Goal: Transaction & Acquisition: Purchase product/service

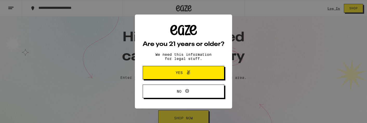
click at [191, 76] on icon at bounding box center [188, 72] width 6 height 6
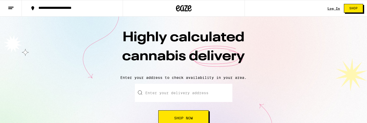
click at [328, 8] on link "Log In" at bounding box center [334, 8] width 12 height 3
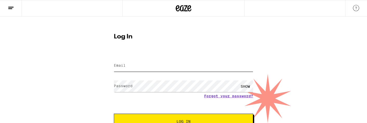
type input "[EMAIL_ADDRESS][DOMAIN_NAME]"
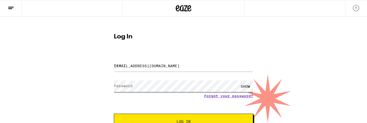
click at [184, 126] on button "Log In" at bounding box center [183, 122] width 139 height 16
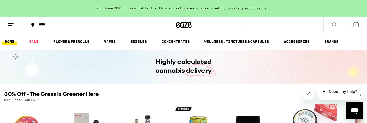
click at [59, 25] on div "*****" at bounding box center [75, 25] width 79 height 5
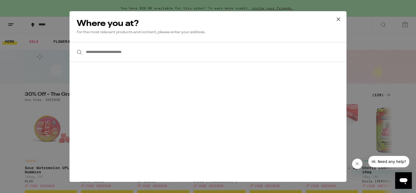
click at [110, 42] on input "**********" at bounding box center [207, 52] width 277 height 20
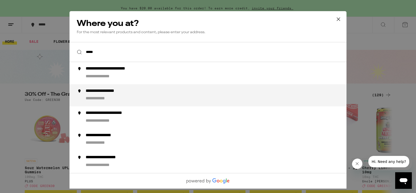
click at [96, 89] on div "**********" at bounding box center [113, 92] width 54 height 6
type input "**********"
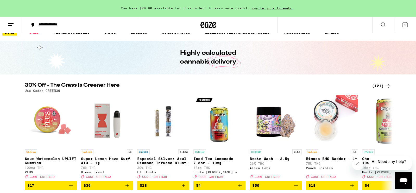
scroll to position [13, 0]
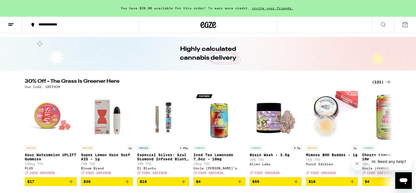
click at [376, 82] on div "(121)" at bounding box center [381, 82] width 19 height 6
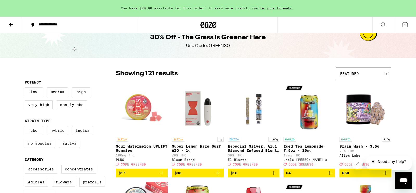
scroll to position [11, 0]
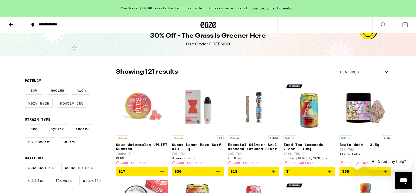
click at [48, 107] on label "Very High" at bounding box center [39, 103] width 28 height 9
click at [26, 87] on input "Very High" at bounding box center [26, 87] width 0 height 0
checkbox input "true"
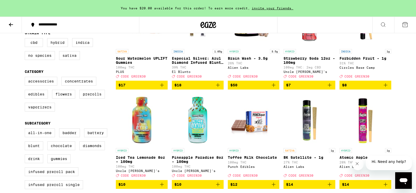
scroll to position [98, 0]
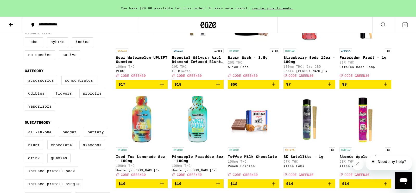
click at [52, 98] on label "Flowers" at bounding box center [63, 93] width 23 height 9
click at [26, 77] on input "Flowers" at bounding box center [26, 77] width 0 height 0
checkbox input "true"
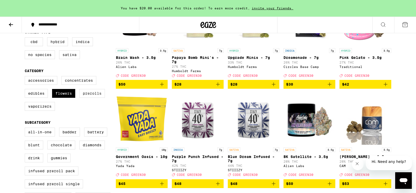
click at [79, 98] on label "Prerolls" at bounding box center [91, 93] width 25 height 9
click at [26, 77] on input "Prerolls" at bounding box center [26, 77] width 0 height 0
checkbox input "true"
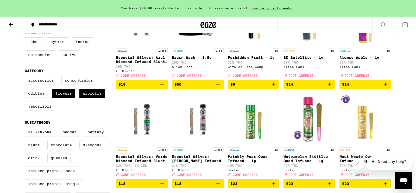
click at [55, 111] on label "Vaporizers" at bounding box center [40, 106] width 30 height 9
click at [26, 77] on input "Vaporizers" at bounding box center [26, 77] width 0 height 0
checkbox input "true"
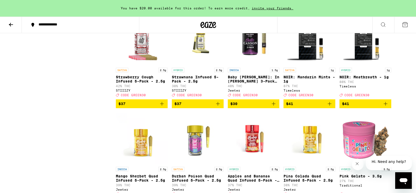
scroll to position [875, 0]
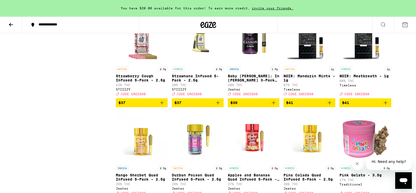
click at [355, 7] on span "$37" at bounding box center [365, 4] width 47 height 6
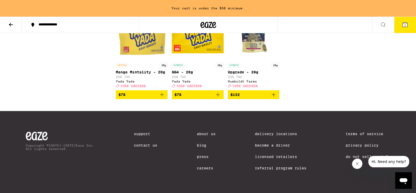
scroll to position [1179, 0]
click at [313, 3] on span "$50" at bounding box center [309, 0] width 47 height 6
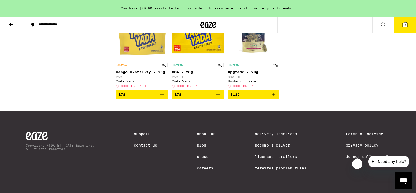
scroll to position [1188, 0]
click at [260, 3] on span "$48" at bounding box center [253, 0] width 47 height 6
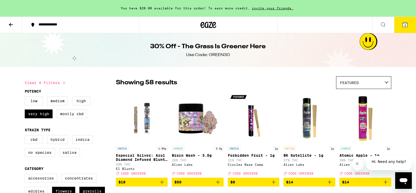
scroll to position [0, 0]
click at [209, 24] on icon at bounding box center [208, 24] width 16 height 9
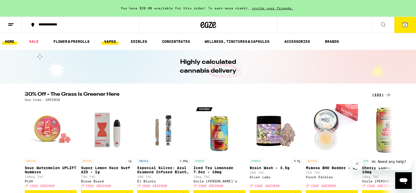
click at [118, 41] on link "VAPES" at bounding box center [109, 41] width 17 height 6
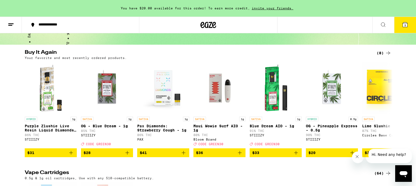
click at [403, 28] on button "3" at bounding box center [405, 25] width 22 height 16
